Goal: Use online tool/utility: Use online tool/utility

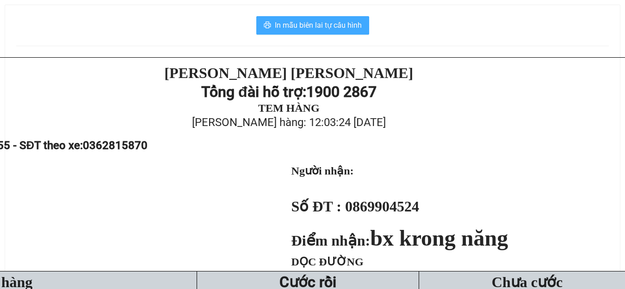
click at [330, 30] on span "In mẫu biên lai tự cấu hình" at bounding box center [318, 25] width 87 height 12
click at [329, 29] on span "In mẫu biên lai tự cấu hình" at bounding box center [318, 25] width 87 height 12
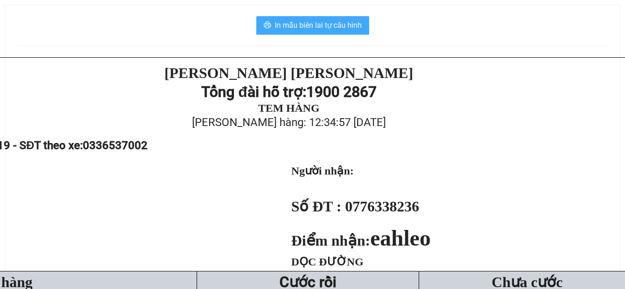
click at [295, 22] on span "In mẫu biên lai tự cấu hình" at bounding box center [318, 25] width 87 height 12
